Goal: Transaction & Acquisition: Purchase product/service

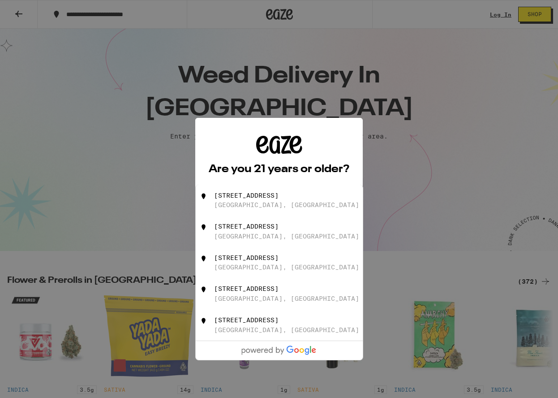
click at [279, 199] on div "[STREET_ADDRESS]" at bounding box center [246, 195] width 64 height 7
type input "[STREET_ADDRESS]"
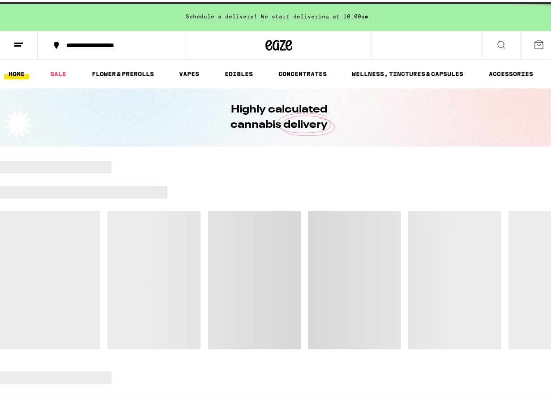
click at [283, 219] on div at bounding box center [279, 253] width 558 height 188
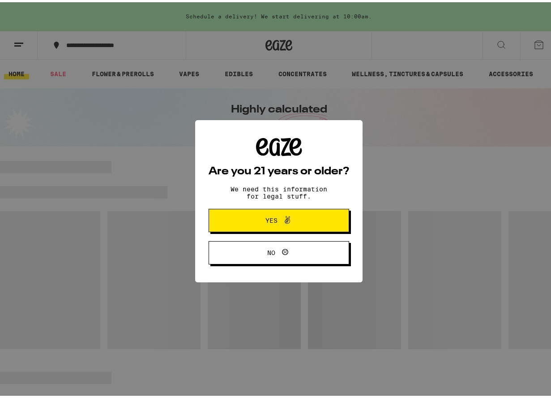
click at [268, 217] on span "Yes" at bounding box center [272, 218] width 12 height 6
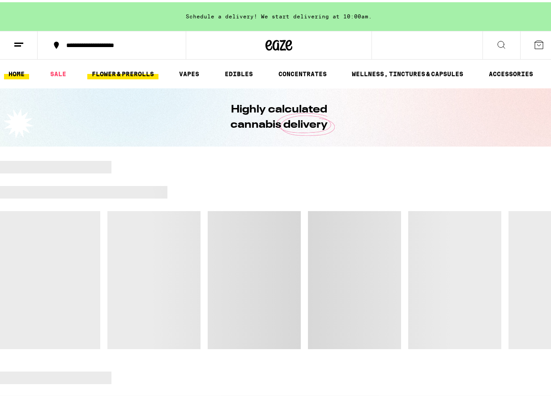
click at [131, 71] on link "FLOWER & PREROLLS" at bounding box center [122, 71] width 71 height 11
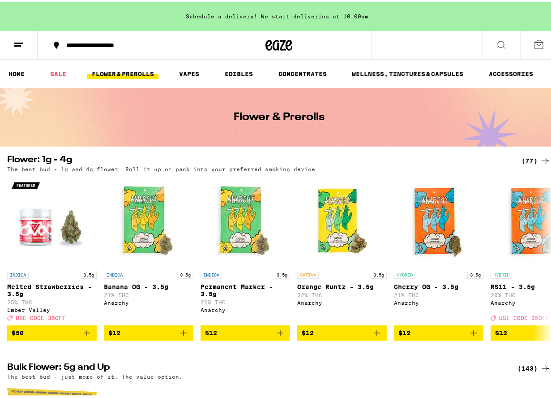
click at [529, 157] on div "(77)" at bounding box center [536, 158] width 29 height 11
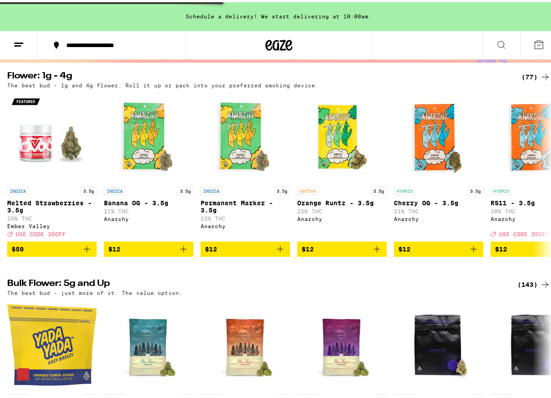
scroll to position [134, 0]
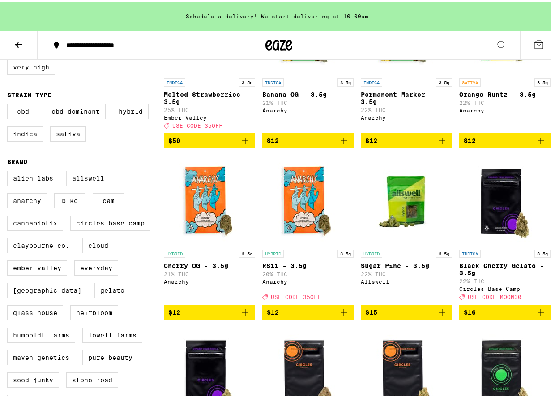
scroll to position [90, 0]
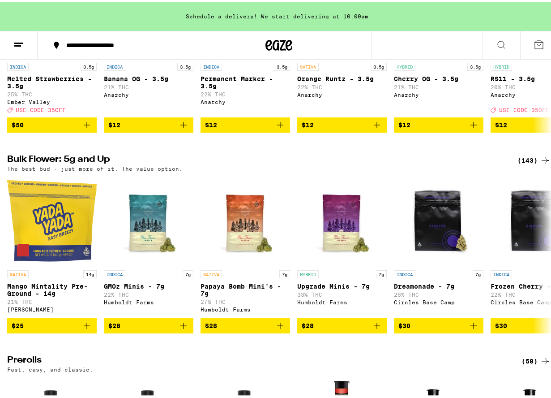
scroll to position [224, 0]
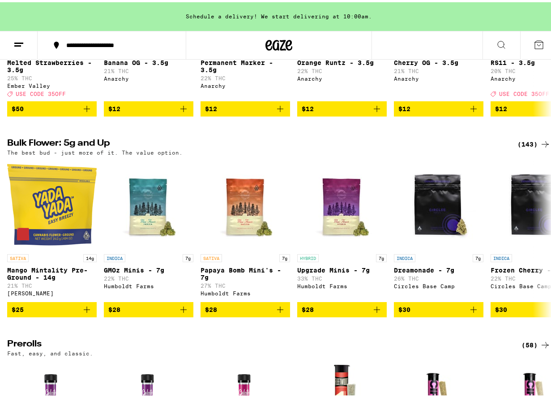
click at [522, 147] on div "(143)" at bounding box center [534, 142] width 33 height 11
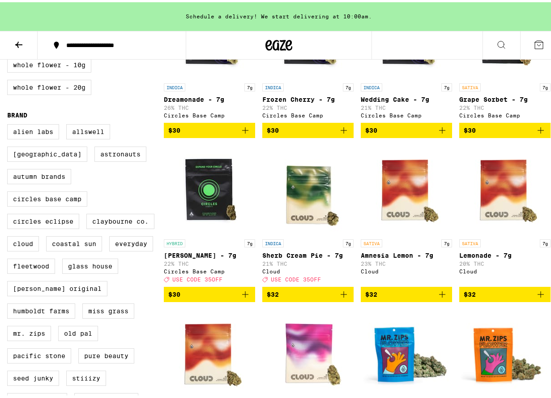
scroll to position [134, 0]
